Goal: Find specific page/section: Find specific page/section

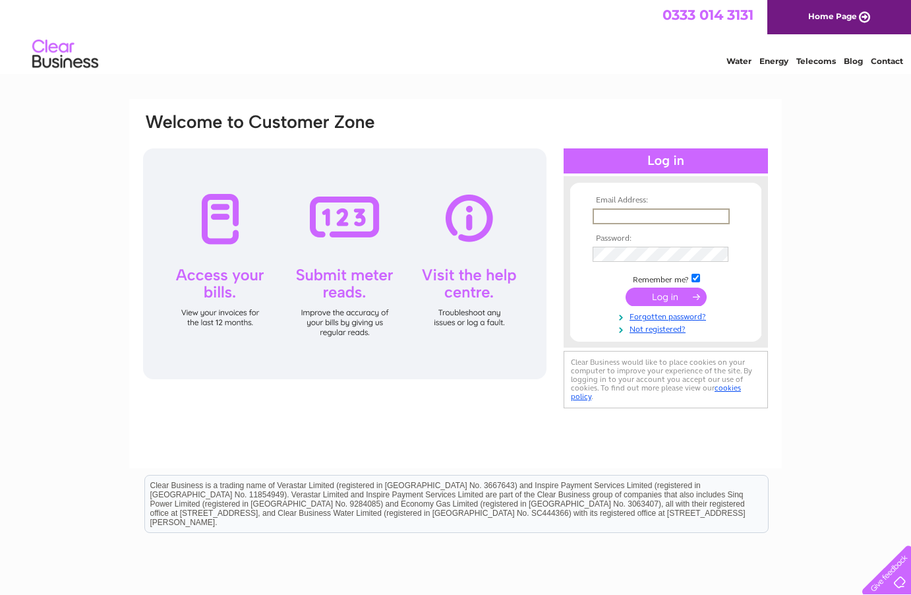
click at [606, 212] on input "text" at bounding box center [661, 216] width 137 height 16
type input "accounts@accommodationlinks.co.uk"
click at [666, 294] on input "submit" at bounding box center [666, 296] width 81 height 18
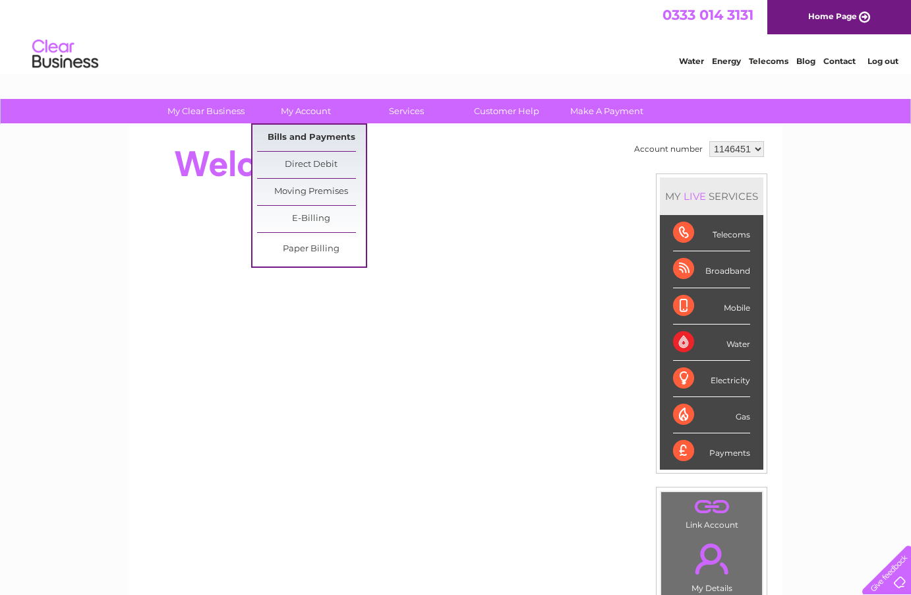
click at [314, 137] on link "Bills and Payments" at bounding box center [311, 138] width 109 height 26
click at [317, 127] on link "Bills and Payments" at bounding box center [311, 138] width 109 height 26
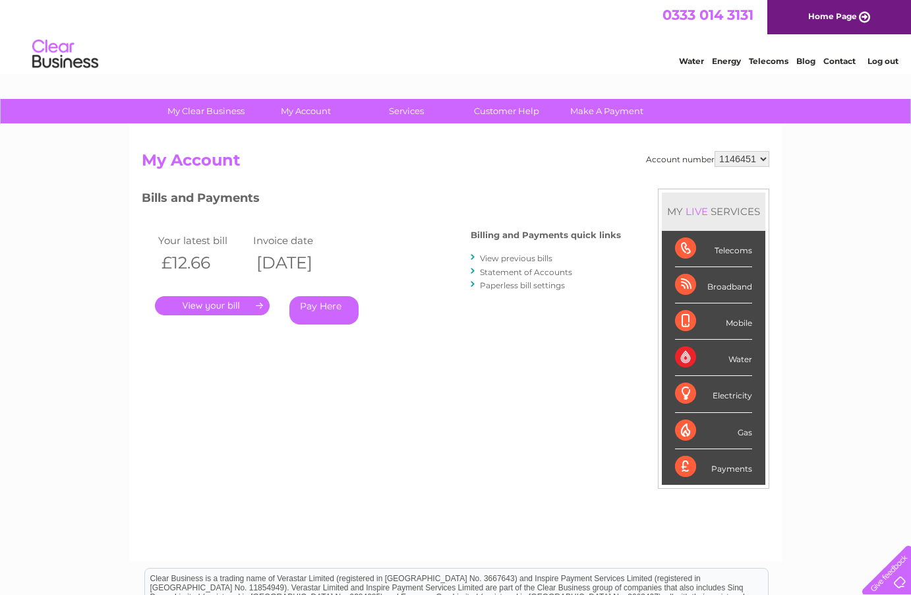
click at [246, 309] on link "." at bounding box center [212, 305] width 115 height 19
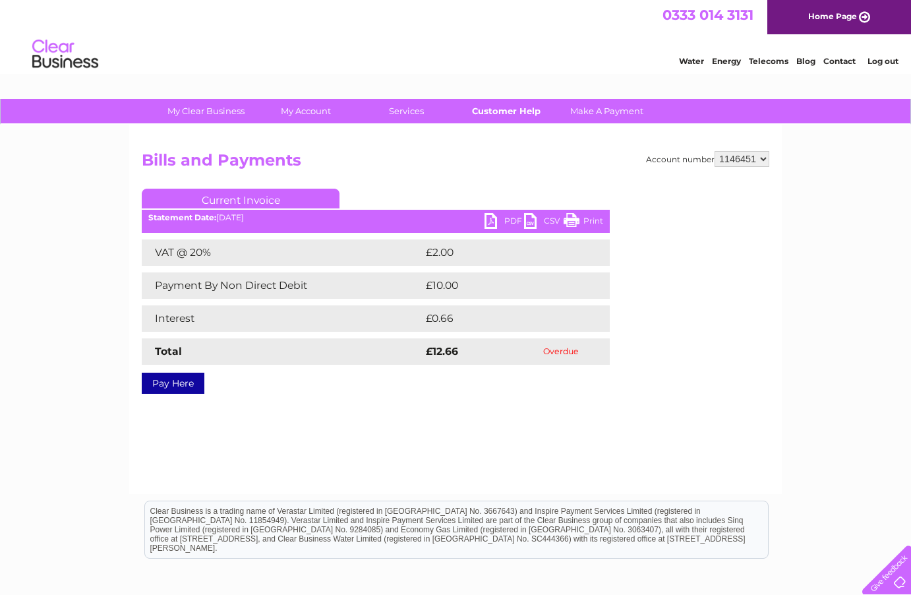
click at [512, 107] on link "Customer Help" at bounding box center [506, 111] width 109 height 24
